Goal: Feedback & Contribution: Contribute content

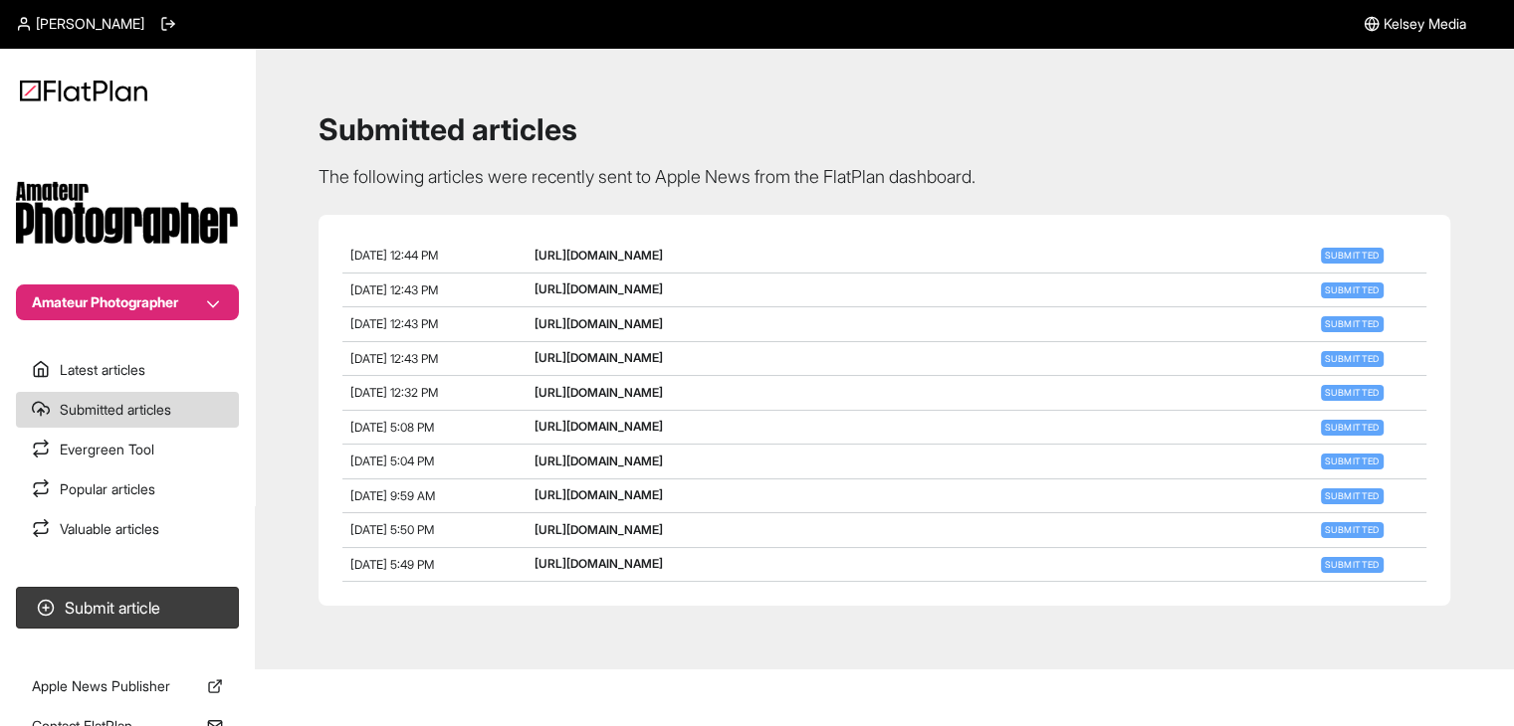
click at [171, 331] on nav "Amateur Photographer Latest articles Submitted articles Evergreen Tool Popular …" at bounding box center [127, 363] width 255 height 726
click at [168, 299] on button "Amateur Photographer" at bounding box center [127, 303] width 223 height 36
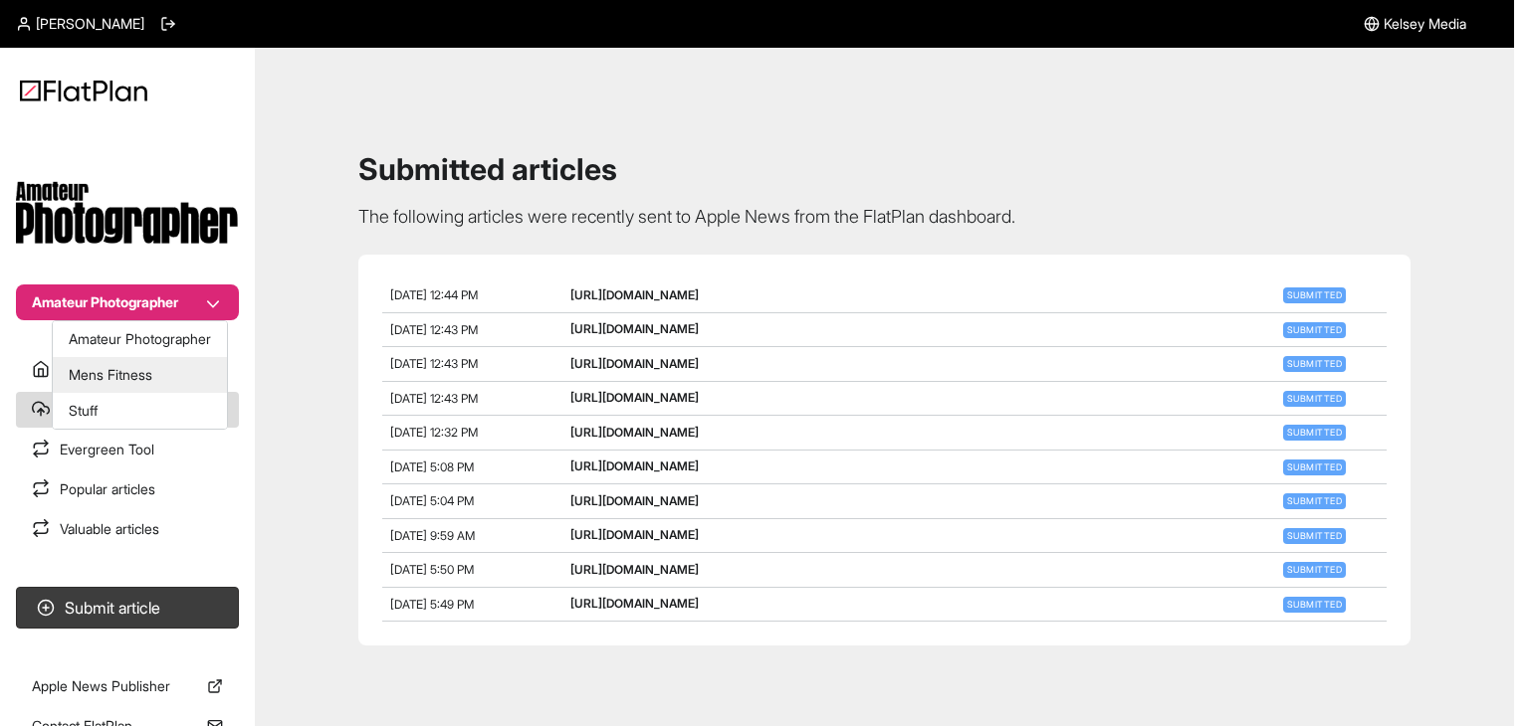
click at [140, 371] on button "Mens Fitness" at bounding box center [140, 375] width 174 height 36
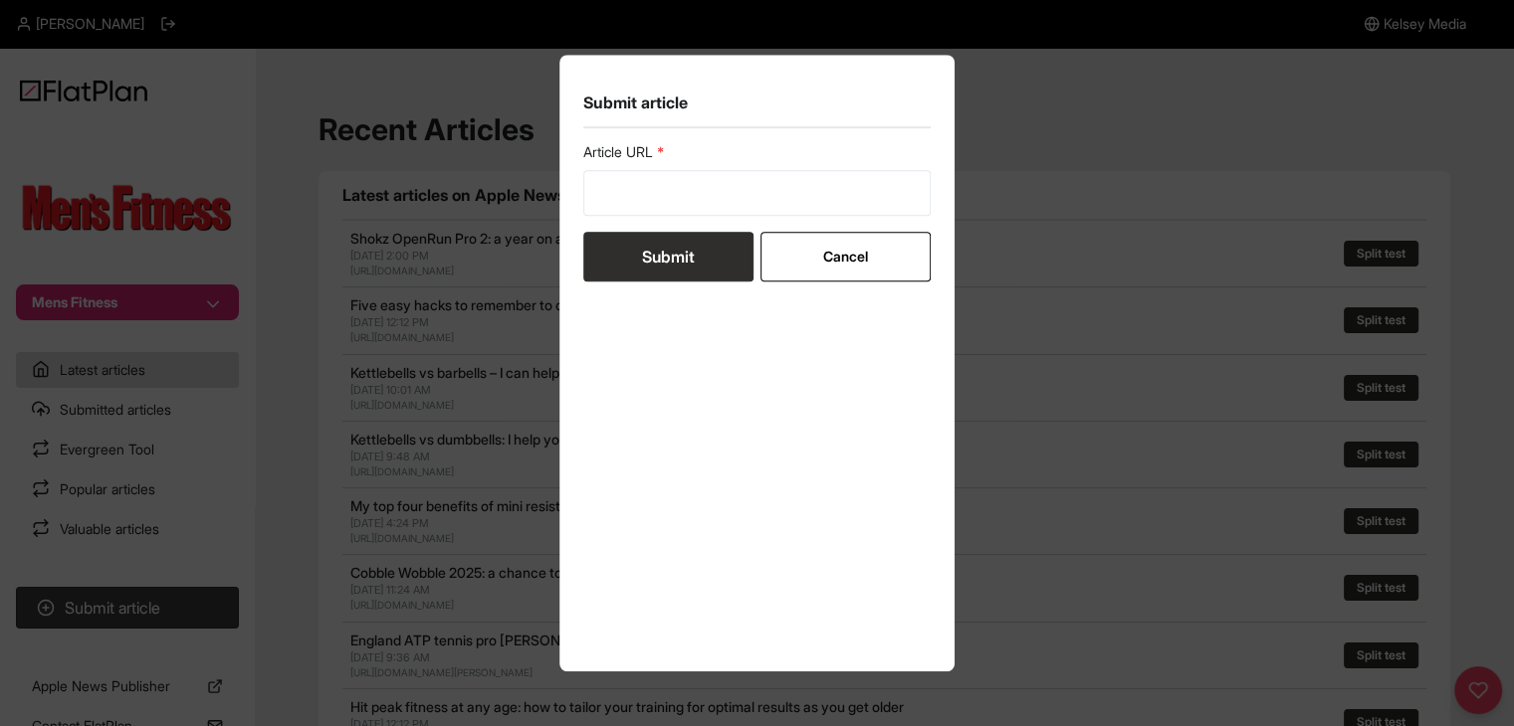
click at [768, 235] on button "Cancel" at bounding box center [845, 257] width 170 height 50
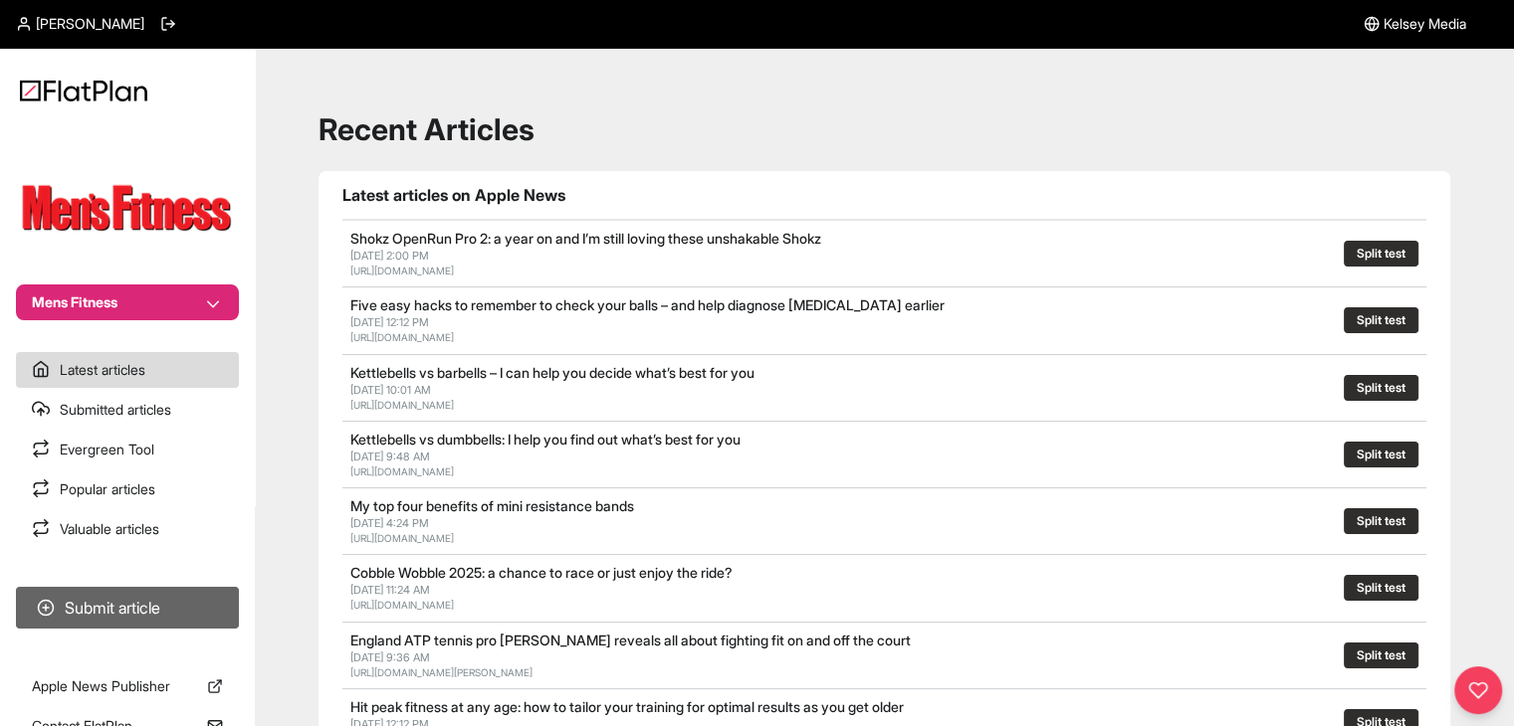
click at [163, 595] on button "Submit article" at bounding box center [127, 608] width 223 height 42
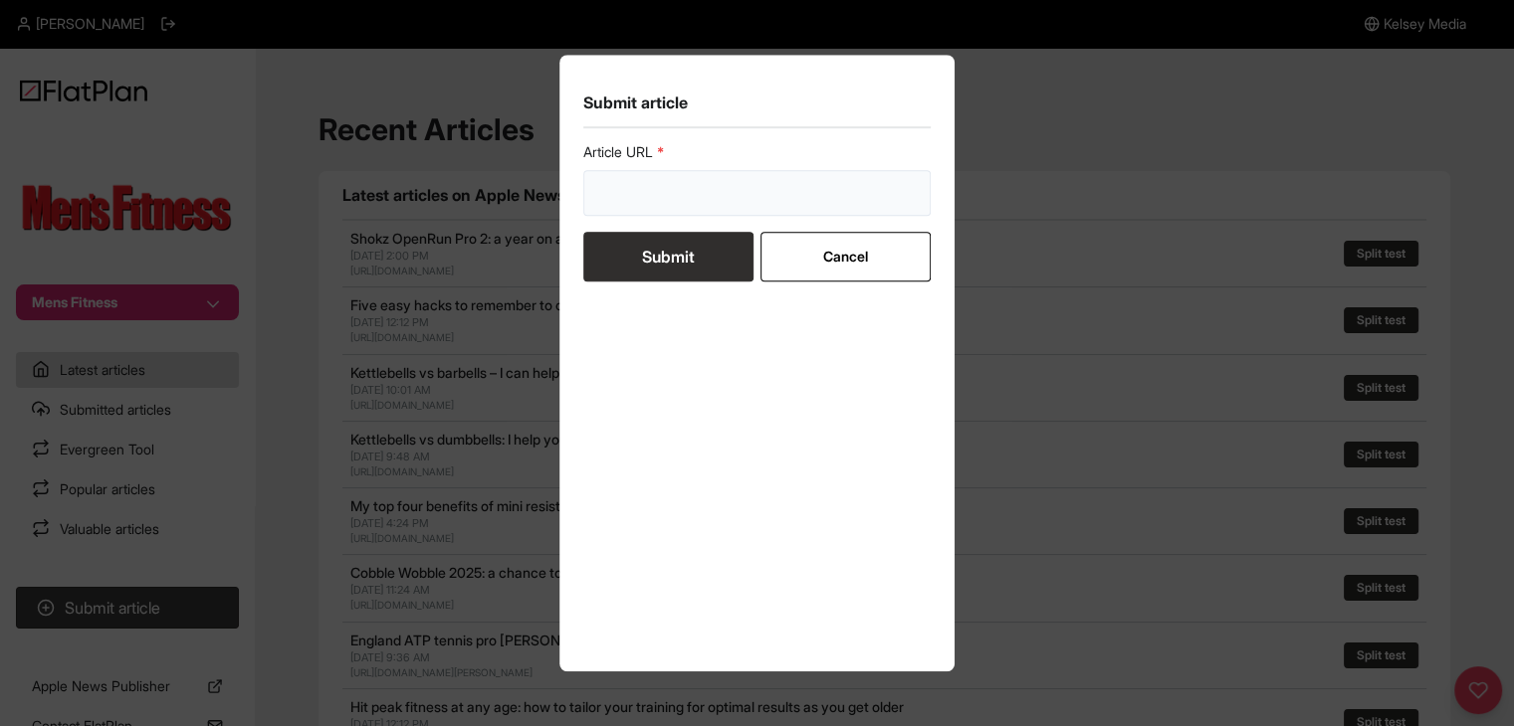
click at [662, 211] on input "url" at bounding box center [757, 193] width 348 height 46
paste input "https://mensfitness.co.uk/health/what-do-your-heart-rate-stats-mean/"
type input "https://mensfitness.co.uk/health/what-do-your-heart-rate-stats-mean/"
click at [650, 262] on button "Submit" at bounding box center [668, 257] width 170 height 50
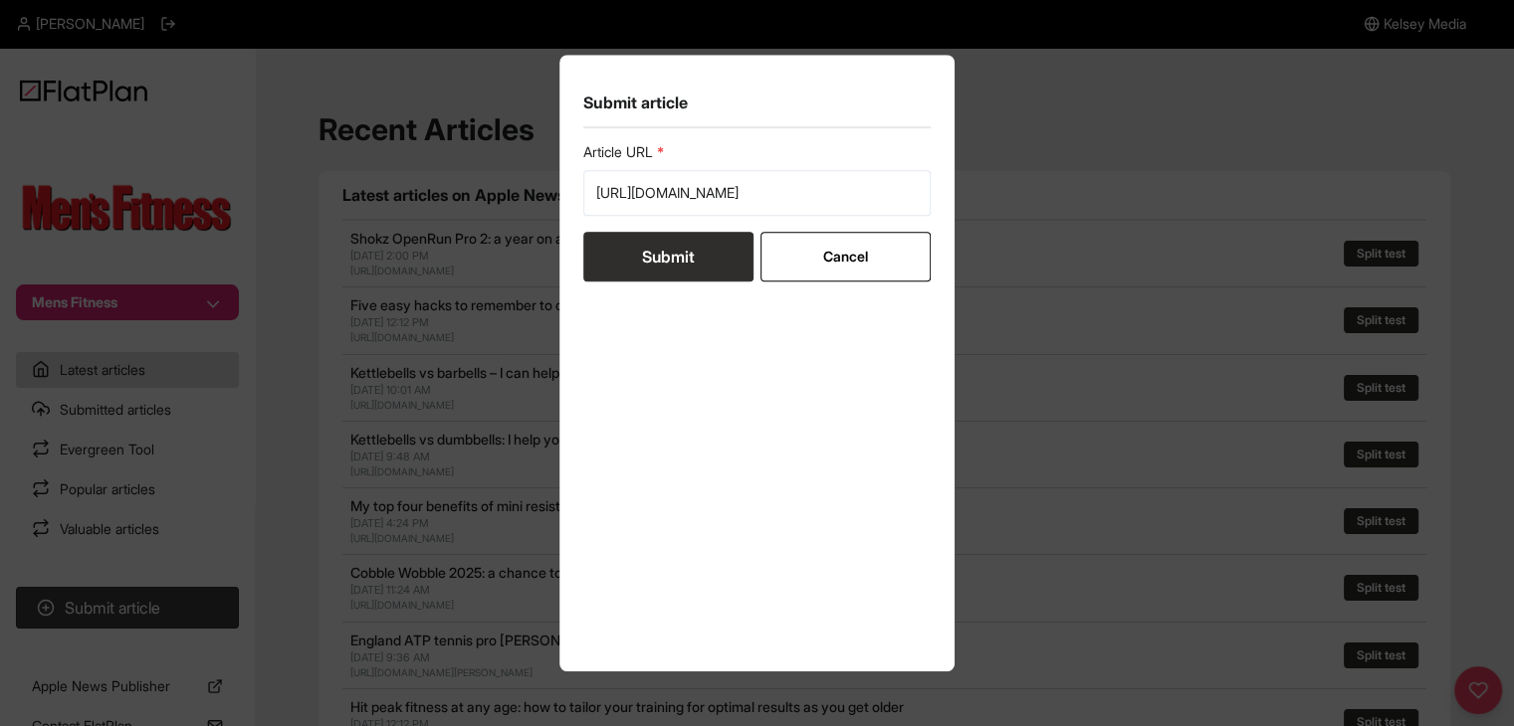
scroll to position [0, 0]
